Goal: Navigation & Orientation: Find specific page/section

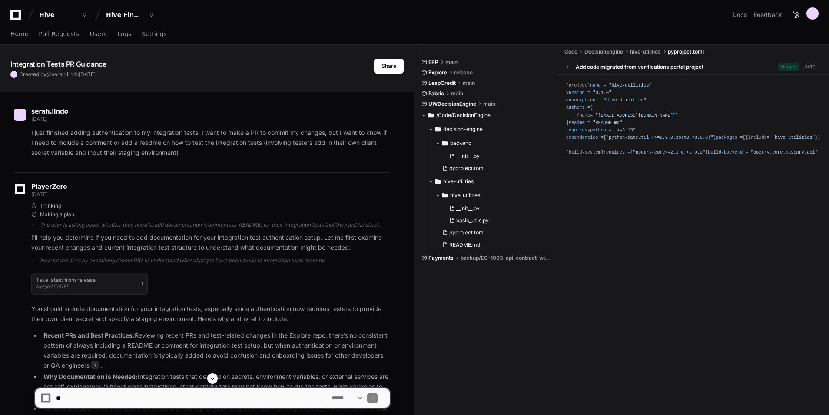
click at [316, 35] on div "Home Pull Requests Users Logs Settings" at bounding box center [414, 34] width 809 height 20
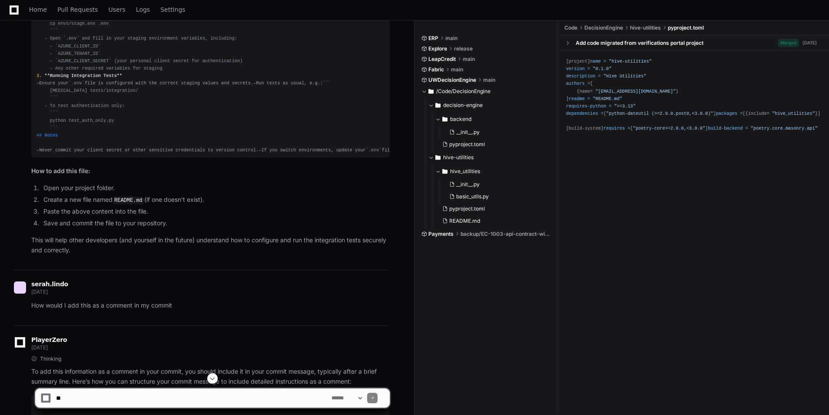
scroll to position [2304, 0]
